Goal: Task Accomplishment & Management: Complete application form

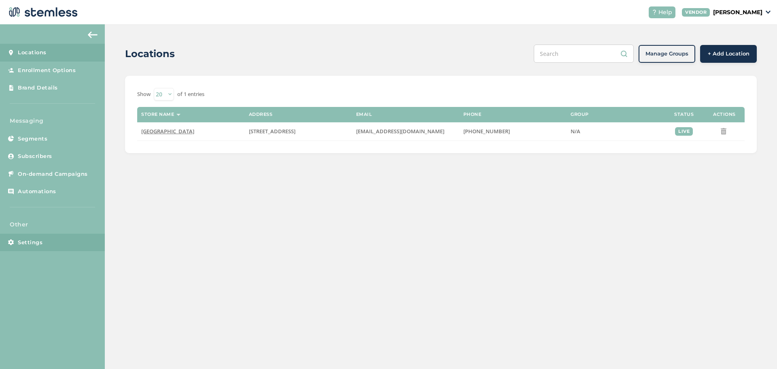
click at [38, 248] on link "Settings" at bounding box center [52, 242] width 105 height 18
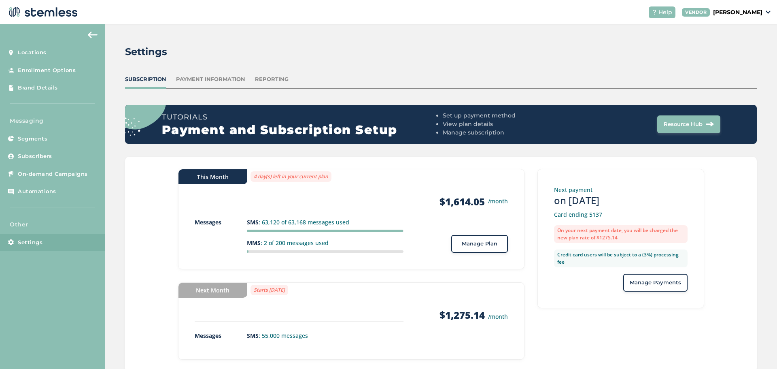
click at [496, 248] on button "Manage Plan" at bounding box center [479, 244] width 57 height 18
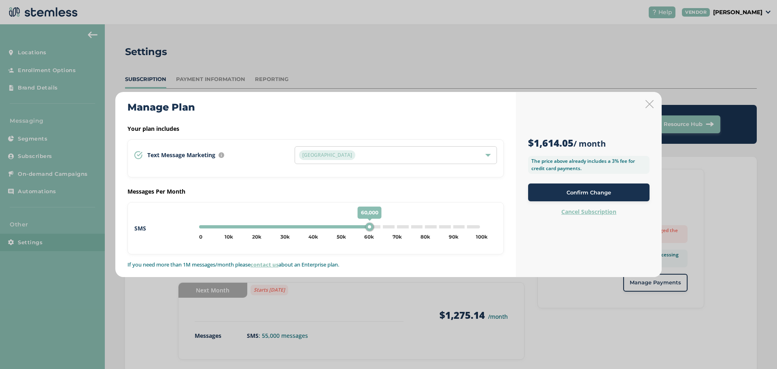
type input "65000"
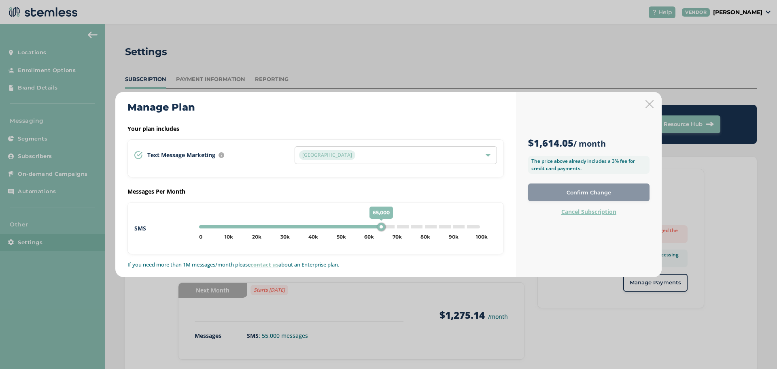
drag, startPoint x: 354, startPoint y: 226, endPoint x: 380, endPoint y: 230, distance: 26.2
click at [380, 230] on div "65,000" at bounding box center [381, 227] width 8 height 8
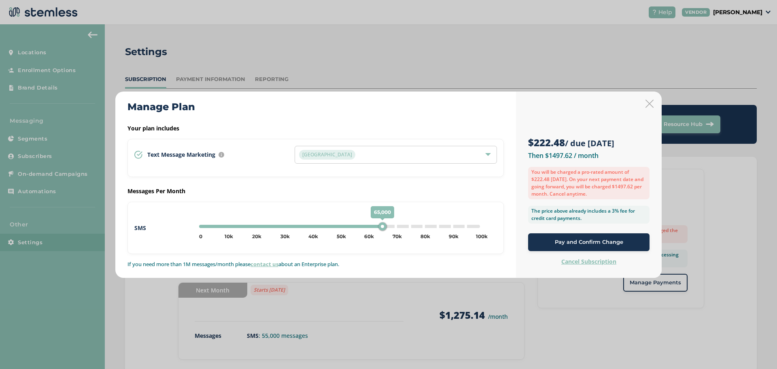
click at [561, 241] on span "Pay and Confirm Change" at bounding box center [589, 242] width 68 height 8
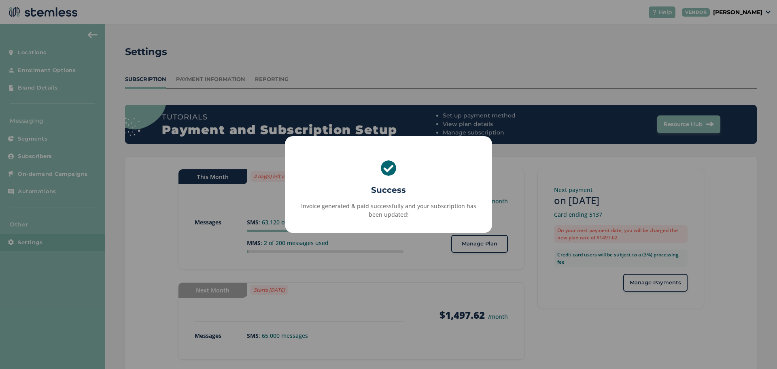
click at [462, 215] on div "Invoice generated & paid successfully and your subscription has been updated!" at bounding box center [388, 210] width 189 height 17
click at [332, 296] on div "× Success Invoice generated & paid successfully and your subscription has been …" at bounding box center [388, 184] width 777 height 369
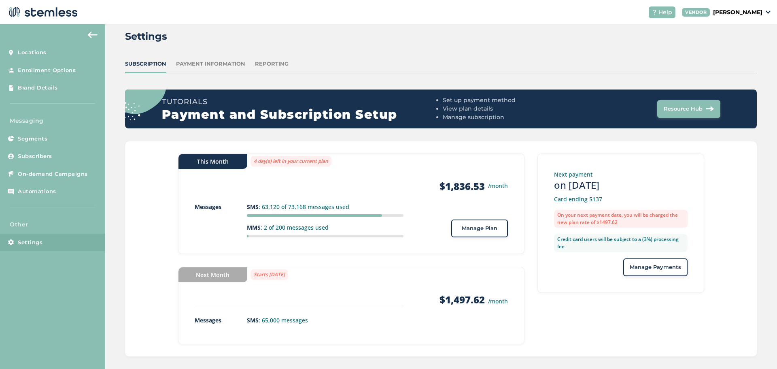
scroll to position [23, 0]
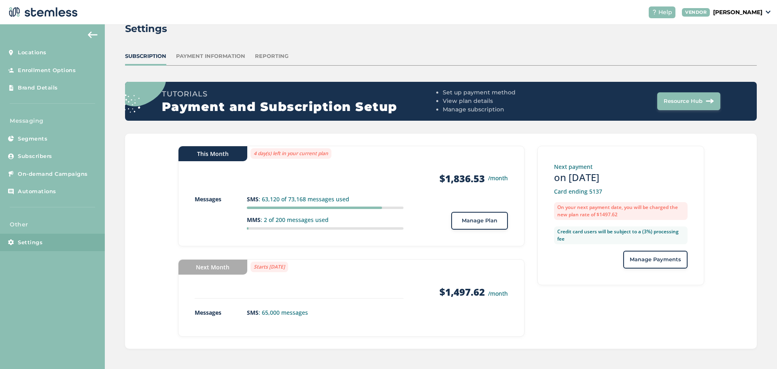
click at [458, 219] on div "Manage Plan" at bounding box center [480, 220] width 44 height 8
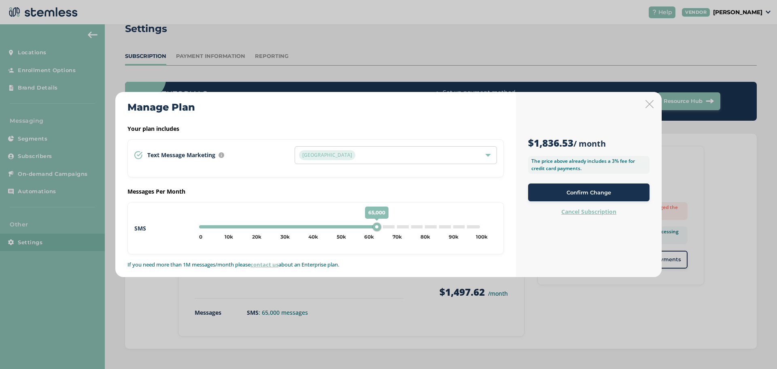
type input "0"
drag, startPoint x: 382, startPoint y: 225, endPoint x: 166, endPoint y: 227, distance: 215.7
click at [166, 227] on div "SMS 0 0 5k 10k 15k 20k 25k 30k 35k 40k 45k 50k 55k 60k 65k 70k 75k 80k 85k 90k …" at bounding box center [315, 228] width 363 height 19
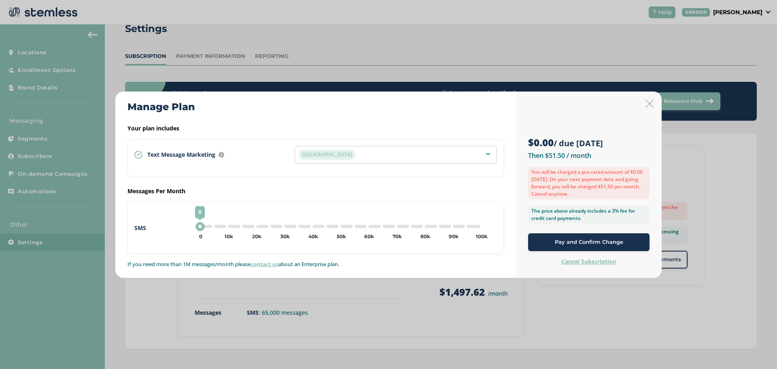
click at [579, 239] on span "Pay and Confirm Change" at bounding box center [589, 242] width 68 height 8
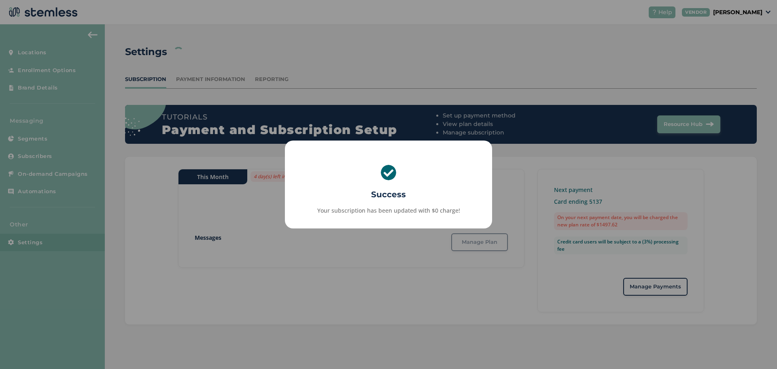
click at [448, 267] on div "× Success Your subscription has been updated with $0 charge! OK No Cancel" at bounding box center [388, 184] width 777 height 369
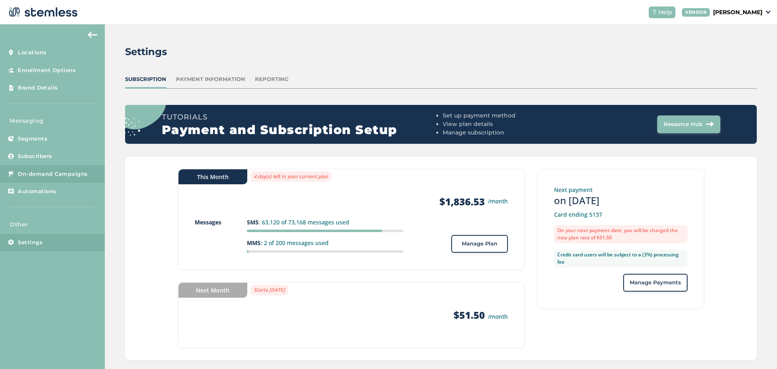
click at [53, 176] on span "On-demand Campaigns" at bounding box center [53, 174] width 70 height 8
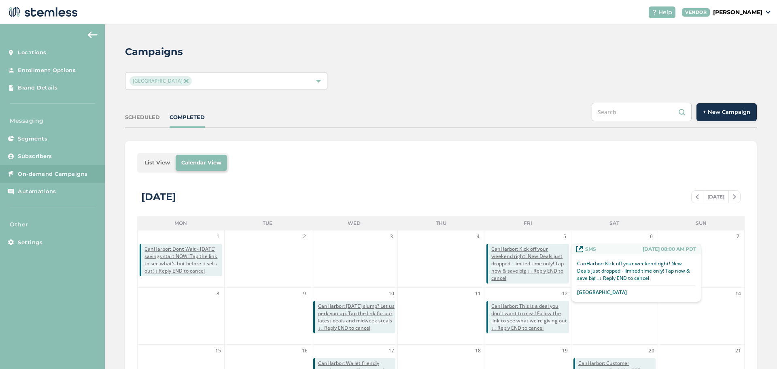
scroll to position [179, 0]
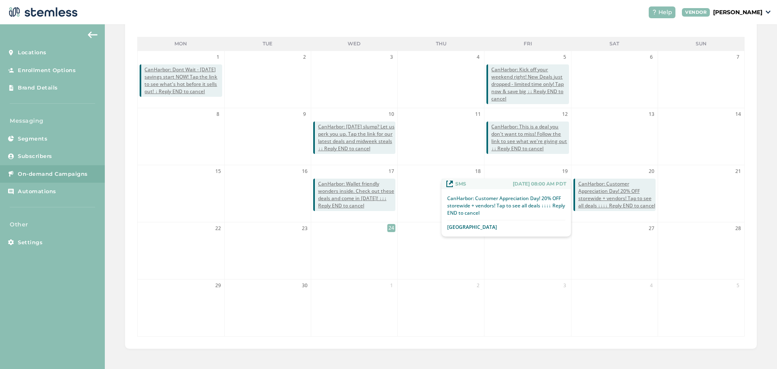
click at [598, 207] on span "CanHarbor: Customer Appreciation Day! 20% OFF storewide + vendors! Tap to see a…" at bounding box center [616, 194] width 77 height 29
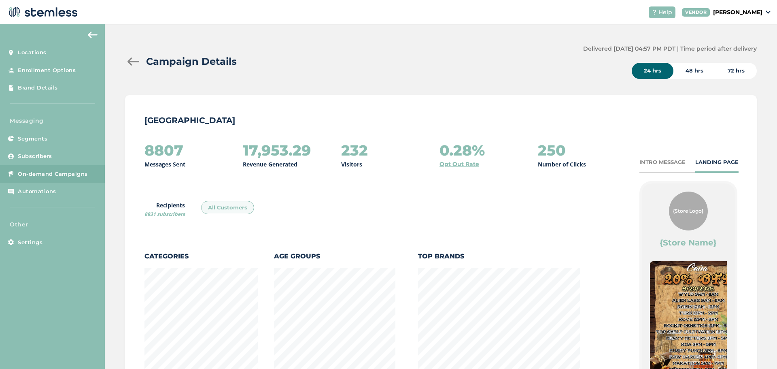
scroll to position [459, 627]
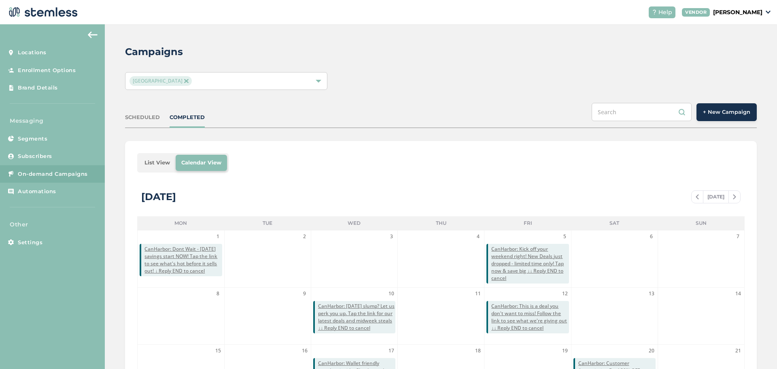
click at [715, 110] on span "+ New Campaign" at bounding box center [726, 112] width 47 height 8
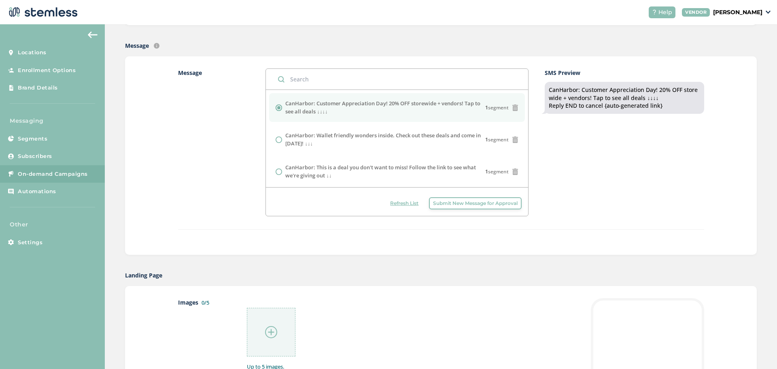
scroll to position [243, 0]
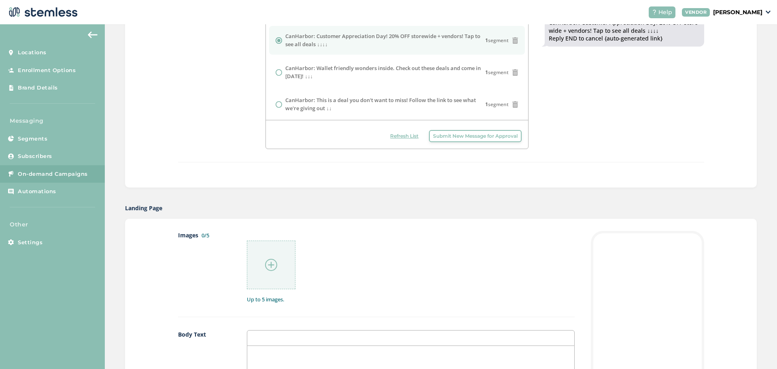
click at [470, 136] on span "Submit New Message for Approval" at bounding box center [475, 135] width 85 height 7
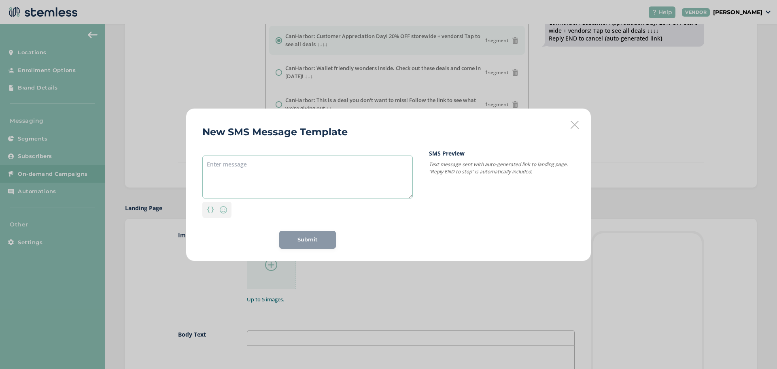
click at [242, 178] on textarea at bounding box center [307, 176] width 210 height 43
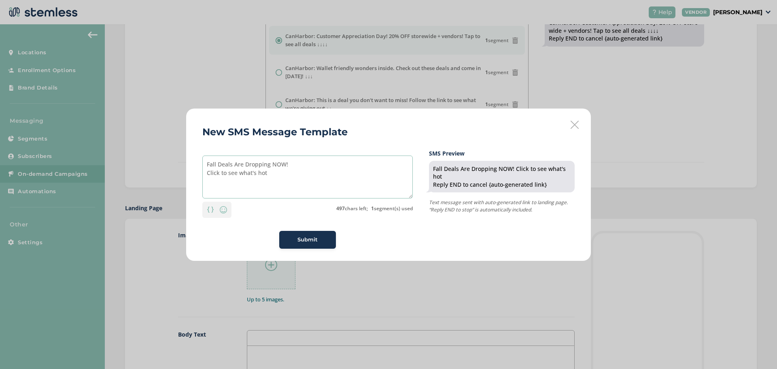
click at [207, 162] on textarea "Fall Deals Are Dropping NOW! Click to see what's hot" at bounding box center [307, 176] width 210 height 43
click at [279, 185] on textarea "CanHarbor: Fall Deals Are Dropping NOW! Click to see what's hot" at bounding box center [307, 176] width 210 height 43
type textarea "CanHarbor: Fall Deals Are Dropping NOW! Click to see what's hot ↓↓↓"
click at [307, 235] on button "Submit" at bounding box center [307, 240] width 57 height 18
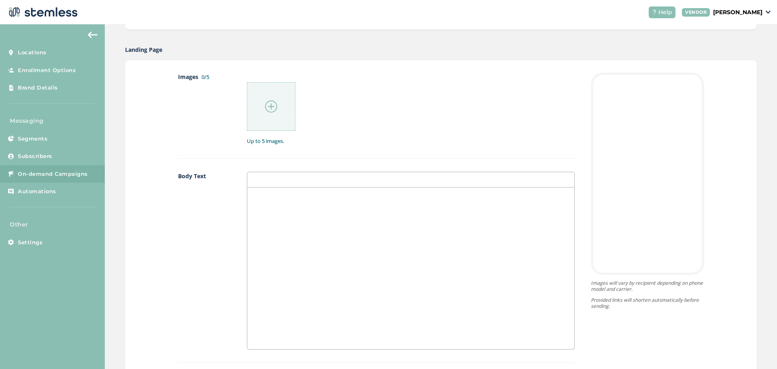
scroll to position [405, 0]
click at [288, 244] on div at bounding box center [410, 264] width 327 height 161
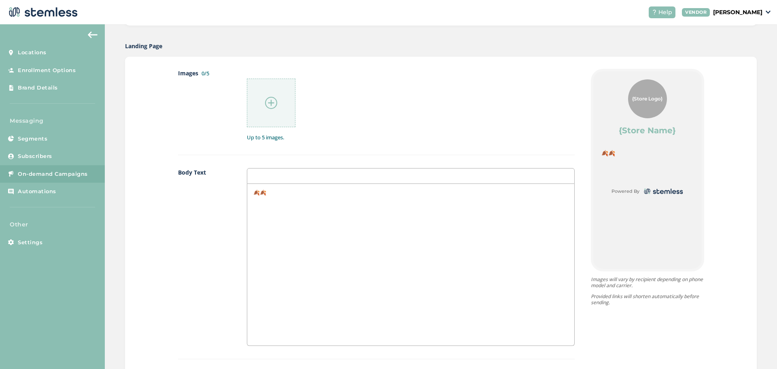
click at [260, 193] on p "🍂🍂" at bounding box center [410, 192] width 315 height 7
drag, startPoint x: 264, startPoint y: 192, endPoint x: 301, endPoint y: 220, distance: 46.8
click at [266, 194] on p "🍂🍁🍁🍂" at bounding box center [410, 192] width 315 height 7
click at [274, 189] on p "🍂🍁✨✨🍁🍂" at bounding box center [410, 192] width 315 height 7
click at [275, 195] on p "🍂🍁✨ FALL SAVINGS ARE HERE✨🍁🍂" at bounding box center [410, 192] width 315 height 7
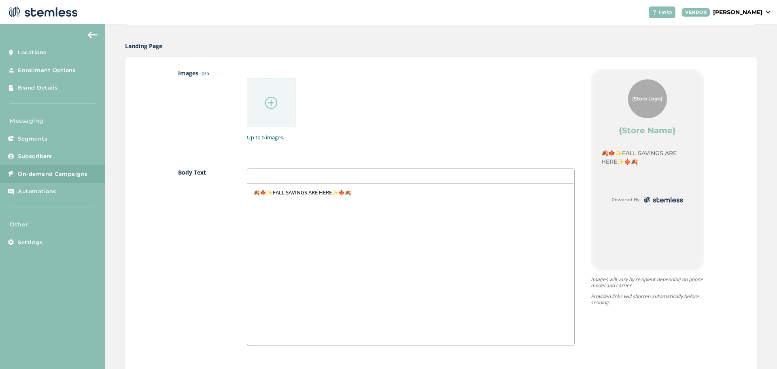
click at [376, 208] on div "🍂🍁✨FALL SAVINGS ARE HERE✨🍁🍂" at bounding box center [410, 264] width 327 height 161
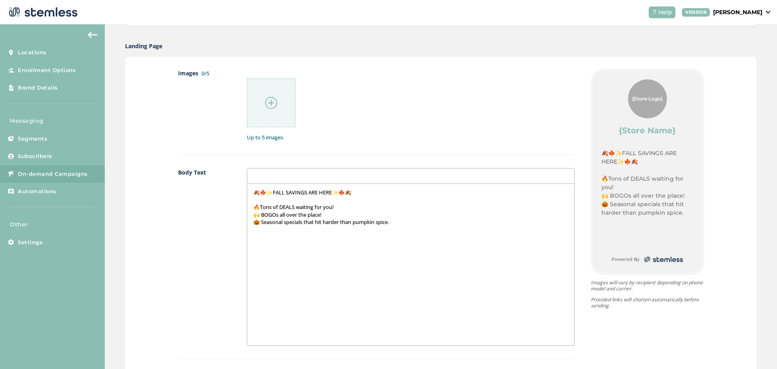
click at [138, 291] on div "Images 0/5 Up to 5 images. Body Text 🍂🍁✨FALL SAVINGS ARE HERE✨🍁🍂 🔥Tons of DEALS…" at bounding box center [441, 267] width 632 height 420
click at [257, 238] on div "🍂🍁✨FALL SAVINGS ARE HERE✨🍁🍂 🔥Tons of DEALS waiting for you! 🙌 BOGOs all over th…" at bounding box center [410, 264] width 327 height 161
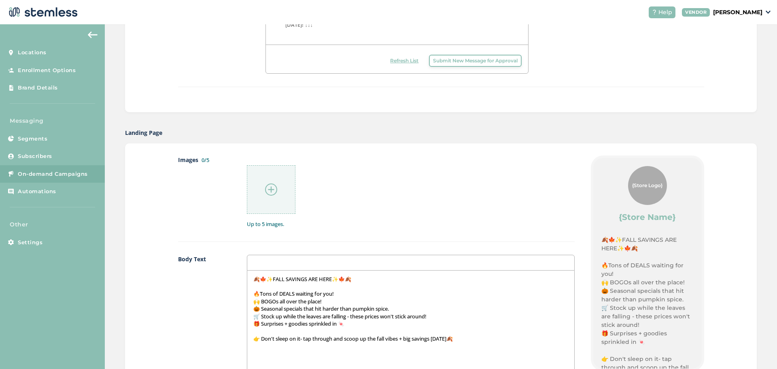
scroll to position [243, 0]
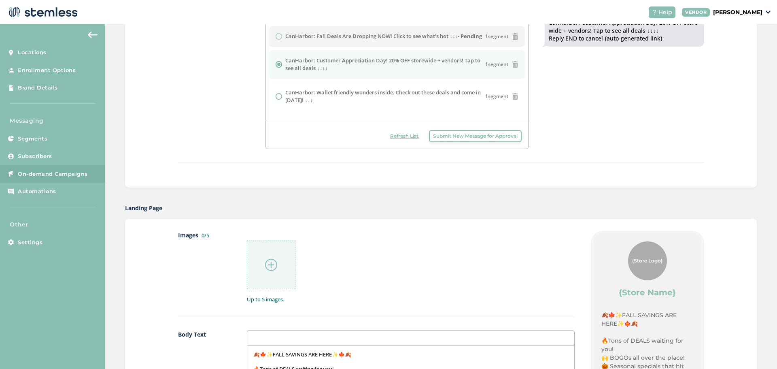
click at [396, 136] on span "Refresh List" at bounding box center [404, 135] width 28 height 7
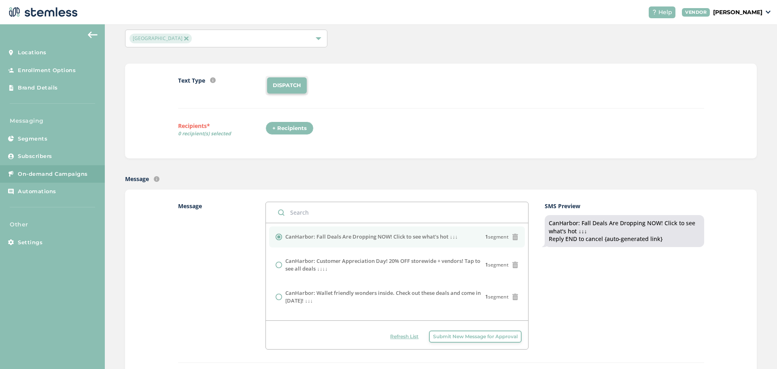
scroll to position [40, 0]
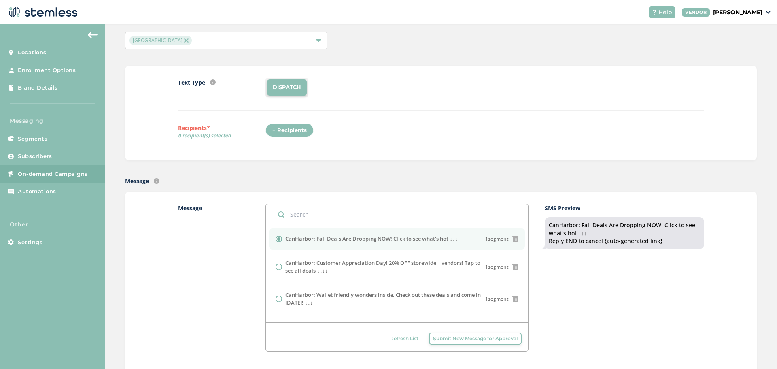
click at [285, 133] on div "+ Recipients" at bounding box center [289, 130] width 48 height 14
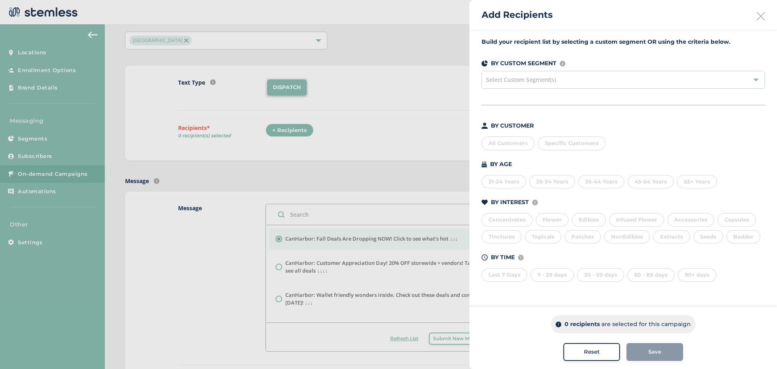
click at [518, 142] on div "All Customers" at bounding box center [508, 143] width 53 height 14
click at [653, 352] on span "Save" at bounding box center [654, 352] width 13 height 8
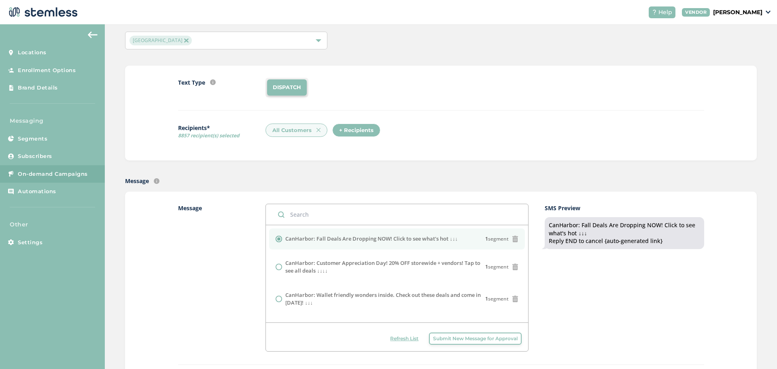
click at [225, 305] on label "Message" at bounding box center [222, 278] width 88 height 148
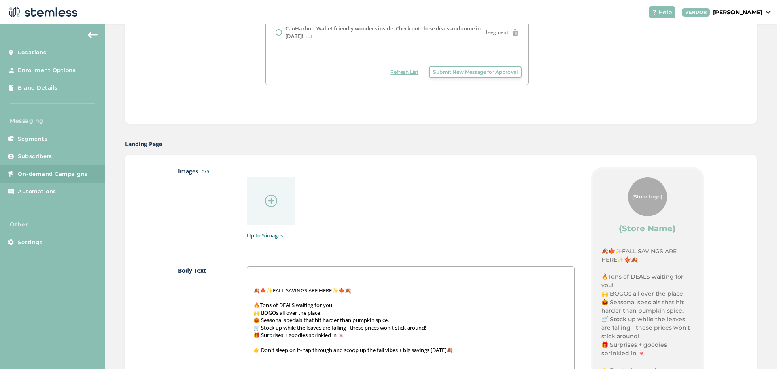
scroll to position [324, 0]
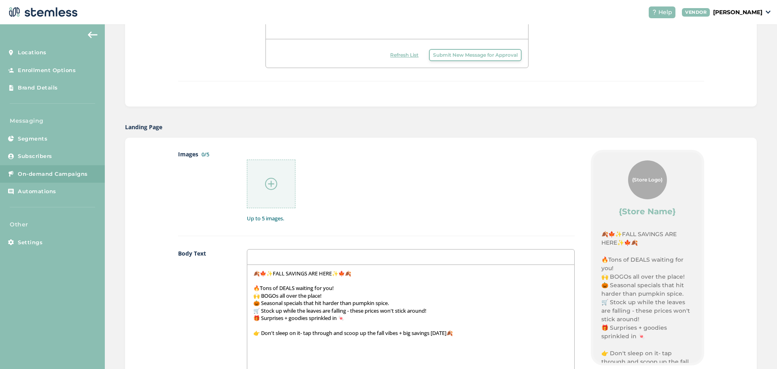
click at [261, 185] on div at bounding box center [271, 183] width 49 height 49
click at [288, 178] on div at bounding box center [271, 183] width 49 height 49
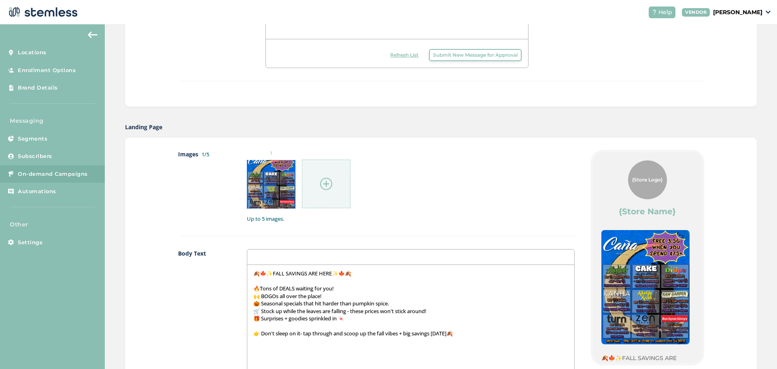
click at [317, 191] on div at bounding box center [326, 183] width 49 height 49
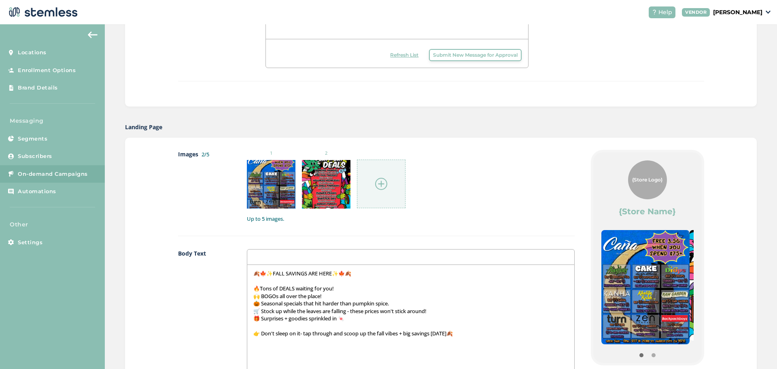
click at [372, 193] on div at bounding box center [381, 183] width 49 height 49
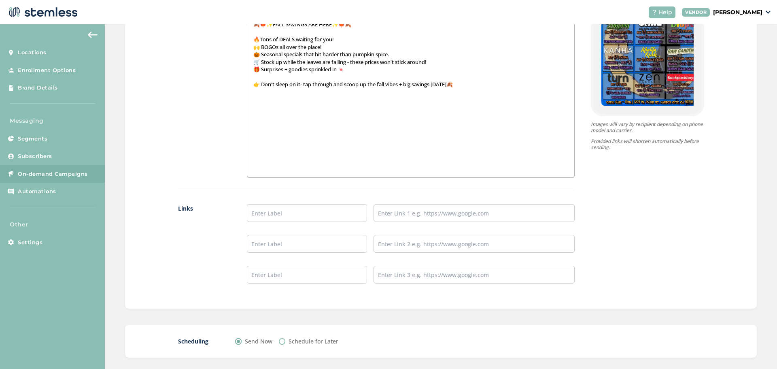
scroll to position [607, 0]
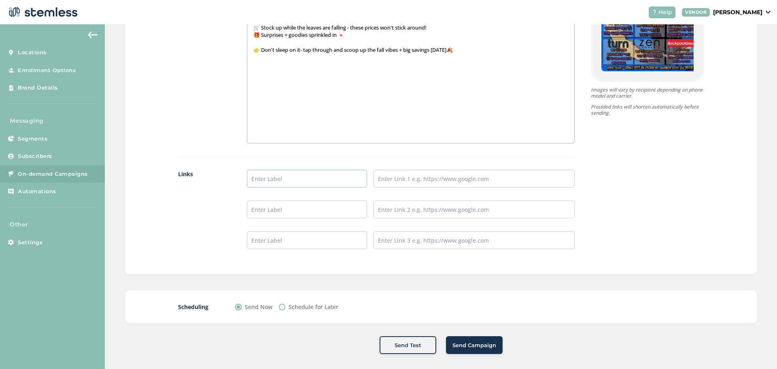
click at [319, 180] on input "text" at bounding box center [307, 179] width 121 height 18
type input "Menu"
click at [377, 184] on input "text" at bounding box center [473, 179] width 201 height 18
type input "[URL][DOMAIN_NAME]"
click at [348, 208] on input "text" at bounding box center [307, 209] width 121 height 18
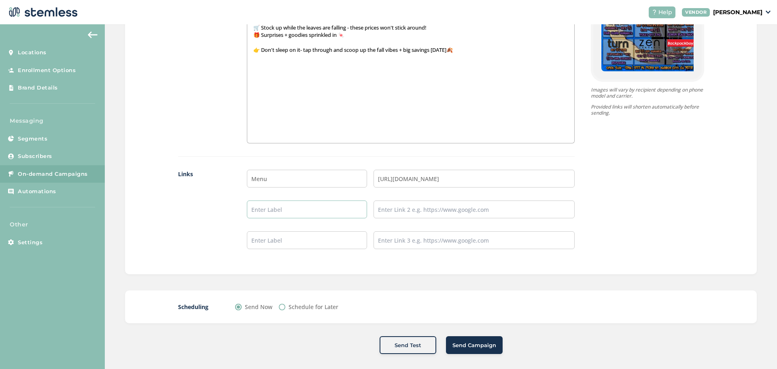
type input "Instagram"
click at [402, 214] on input "text" at bounding box center [473, 209] width 201 height 18
type input "[URL][DOMAIN_NAME]"
click at [290, 242] on input "text" at bounding box center [307, 240] width 121 height 18
type input "TikTok"
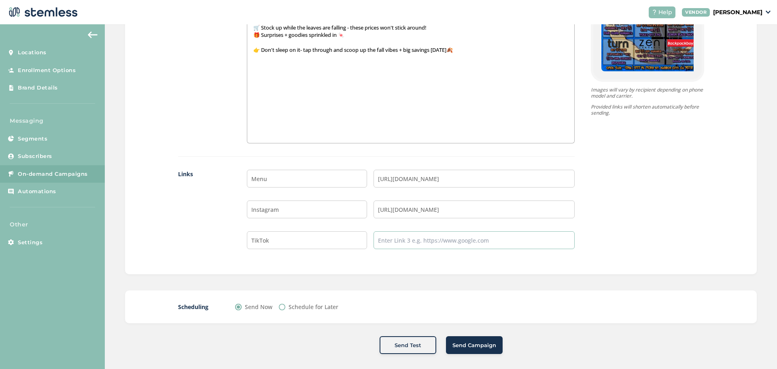
click at [398, 239] on input "text" at bounding box center [473, 240] width 201 height 18
type input "[URL][DOMAIN_NAME][DOMAIN_NAME]"
click at [300, 306] on label "Schedule for Later" at bounding box center [314, 306] width 50 height 8
click at [285, 306] on input "Schedule for Later" at bounding box center [282, 306] width 6 height 6
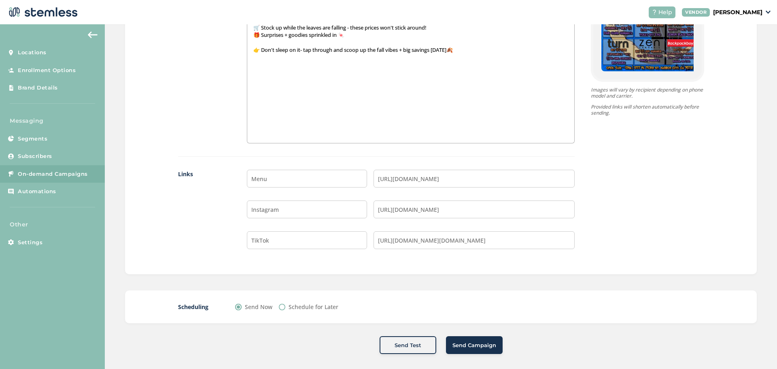
radio input "true"
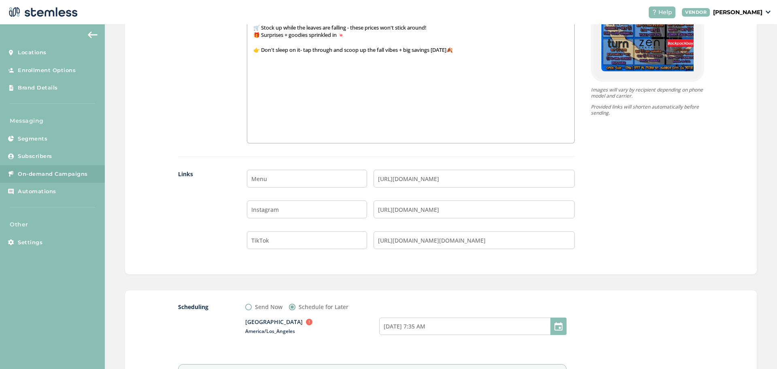
scroll to position [688, 0]
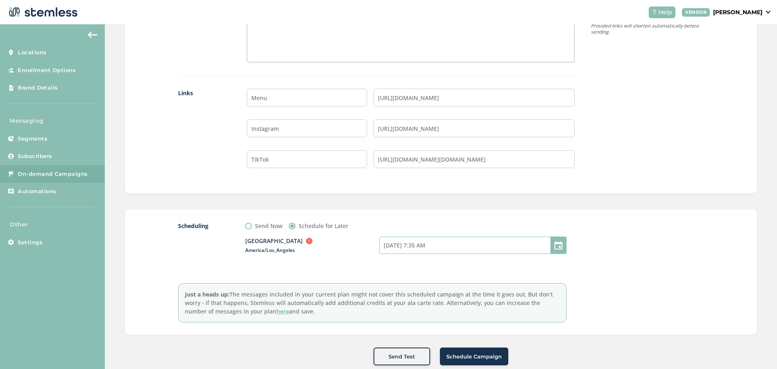
click at [428, 246] on input "[DATE] 7:35 AM" at bounding box center [472, 244] width 187 height 17
select select "7"
select select "35"
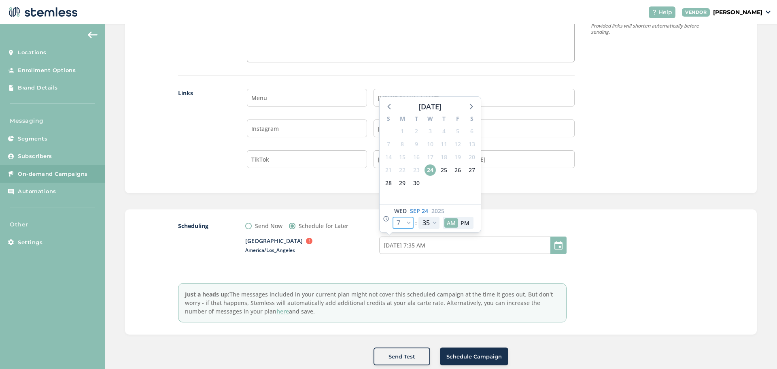
click at [401, 225] on select "12 1 2 3 4 5 6 7 8 9 10 11" at bounding box center [402, 222] width 21 height 12
select select "8"
click at [392, 216] on select "12 1 2 3 4 5 6 7 8 9 10 11" at bounding box center [402, 222] width 21 height 12
type input "[DATE] 8:35 AM"
select select "8"
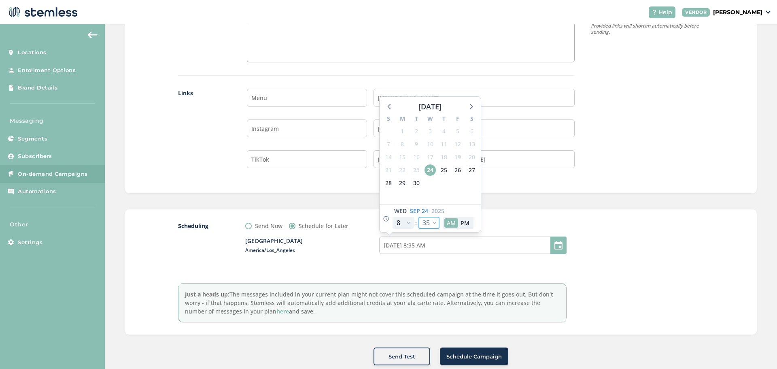
click at [426, 222] on select "00 05 10 15 20 25 30 35 40 45 50 55" at bounding box center [428, 222] width 21 height 12
select select "0"
click at [418, 216] on select "00 05 10 15 20 25 30 35 40 45 50 55" at bounding box center [428, 222] width 21 height 12
type input "[DATE] 8:00 AM"
select select "0"
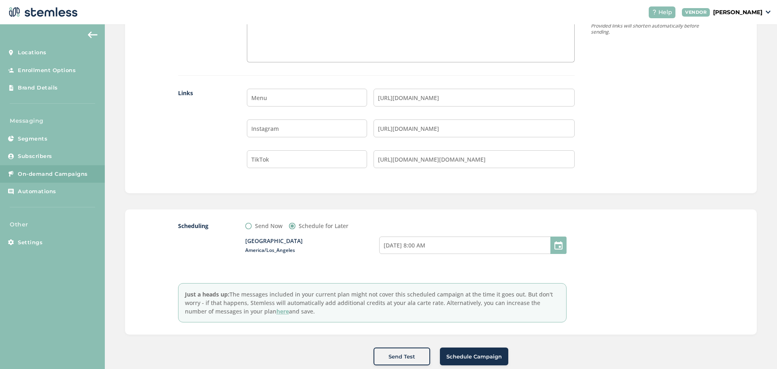
click at [464, 358] on span "Schedule Campaign" at bounding box center [473, 356] width 55 height 8
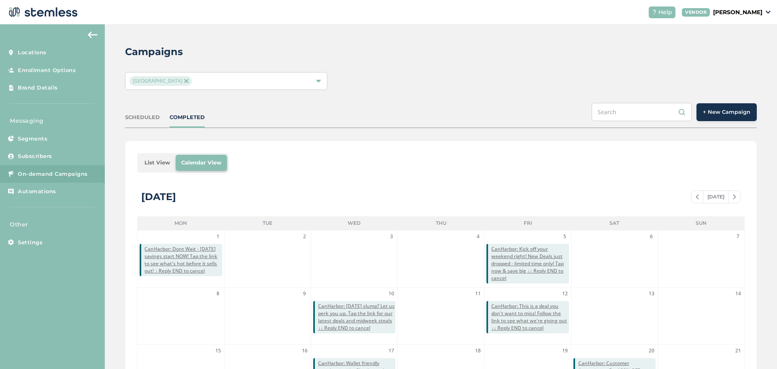
click at [459, 78] on div "[GEOGRAPHIC_DATA]" at bounding box center [441, 81] width 632 height 18
